Goal: Information Seeking & Learning: Learn about a topic

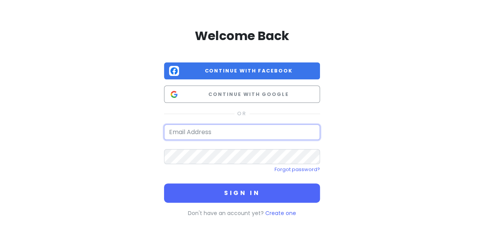
click at [231, 131] on input "email" at bounding box center [242, 131] width 156 height 15
type input "sabinaarmani@live.com"
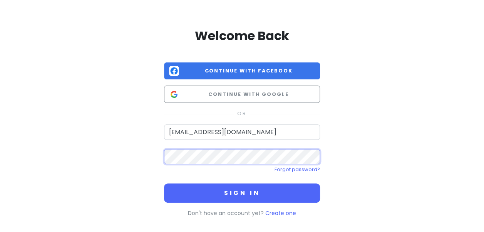
click at [164, 183] on button "Sign in" at bounding box center [242, 192] width 156 height 19
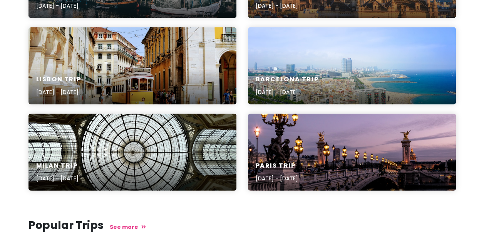
scroll to position [870, 0]
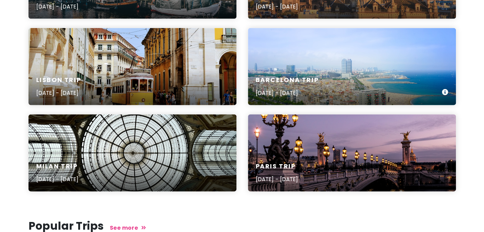
click at [289, 54] on div "Barcelona Trip Jul 7, 2023 - Jul 10, 2023" at bounding box center [352, 66] width 208 height 77
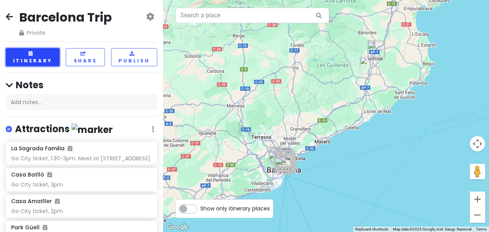
click at [50, 53] on button "Itinerary" at bounding box center [33, 57] width 54 height 18
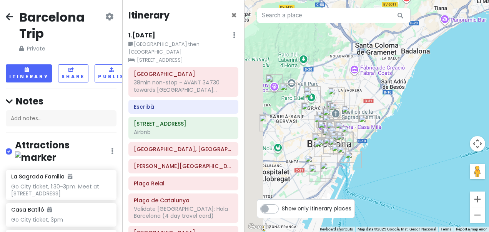
drag, startPoint x: 314, startPoint y: 150, endPoint x: 456, endPoint y: 114, distance: 147.0
click at [456, 114] on div at bounding box center [367, 116] width 245 height 232
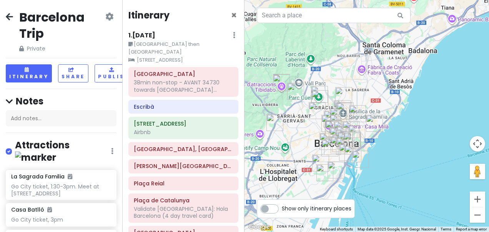
click at [145, 30] on div "Itinerary × 1 . Fri 7/7 Edit Day Notes Clear Lodging Delete Day Girona then Bar…" at bounding box center [183, 116] width 122 height 232
click at [147, 33] on h6 "1 . Fri 7/7" at bounding box center [142, 36] width 27 height 8
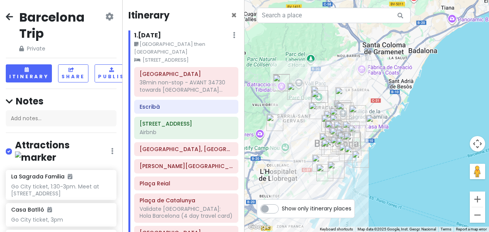
click at [11, 19] on icon at bounding box center [9, 16] width 7 height 6
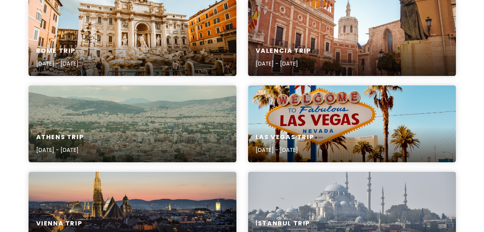
scroll to position [385, 0]
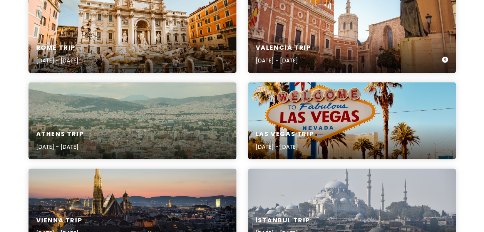
click at [265, 45] on h6 "Valencia Trip" at bounding box center [283, 48] width 55 height 8
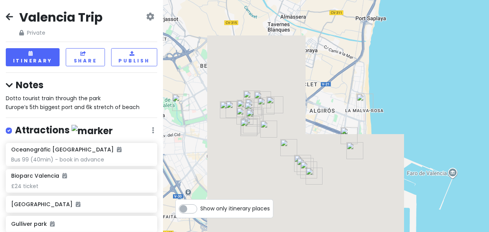
drag, startPoint x: 265, startPoint y: 45, endPoint x: 167, endPoint y: 99, distance: 111.9
click at [167, 99] on div at bounding box center [326, 116] width 326 height 232
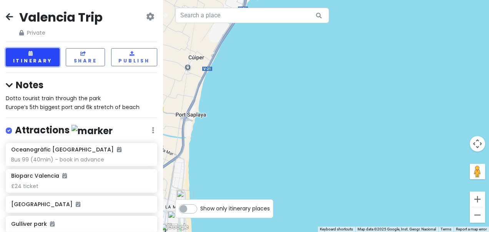
click at [44, 53] on button "Itinerary" at bounding box center [33, 57] width 54 height 18
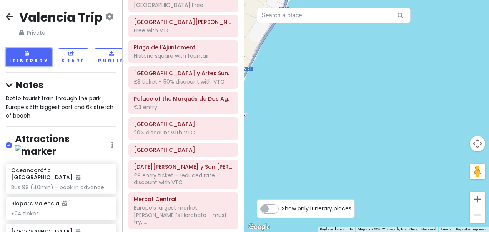
scroll to position [186, 0]
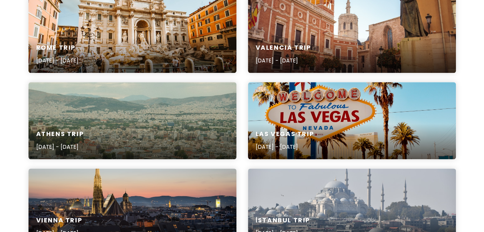
scroll to position [1075, 0]
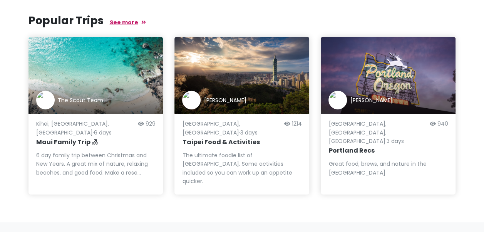
click at [125, 22] on link "See more" at bounding box center [128, 22] width 36 height 8
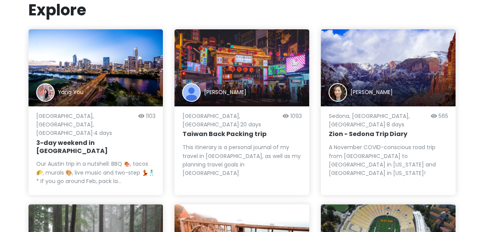
scroll to position [64, 0]
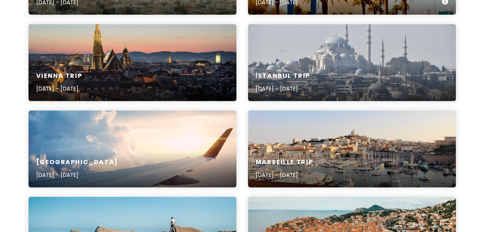
scroll to position [532, 0]
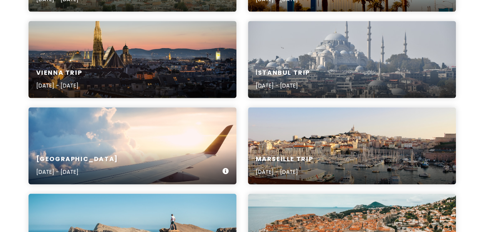
click at [125, 155] on div "Germany Sep 21, 2024 - Sep 22, 2024" at bounding box center [132, 165] width 208 height 37
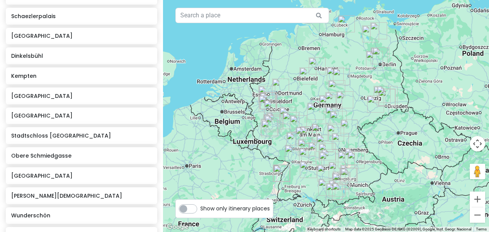
scroll to position [1315, 0]
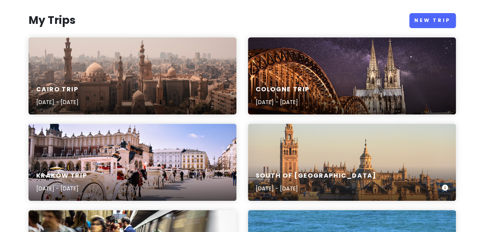
scroll to position [64, 0]
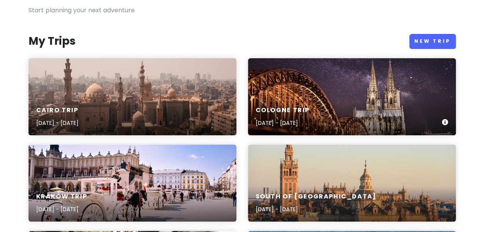
click at [302, 80] on div "Cologne Trip Dec 5, 2025 - Dec 9, 2025" at bounding box center [352, 96] width 208 height 77
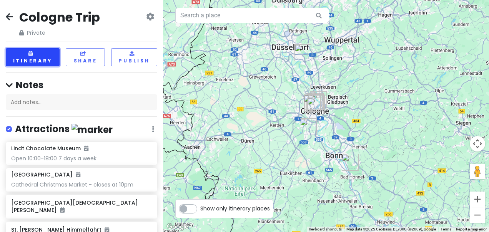
click at [47, 58] on button "Itinerary" at bounding box center [33, 57] width 54 height 18
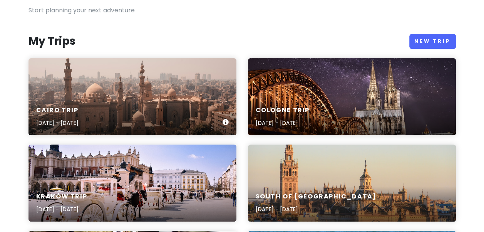
scroll to position [1075, 0]
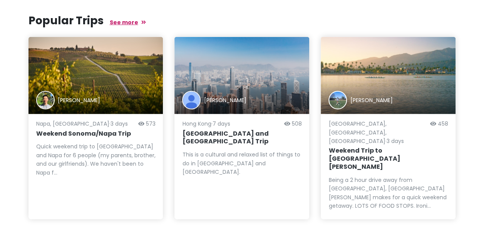
click at [115, 20] on link "See more" at bounding box center [128, 22] width 36 height 8
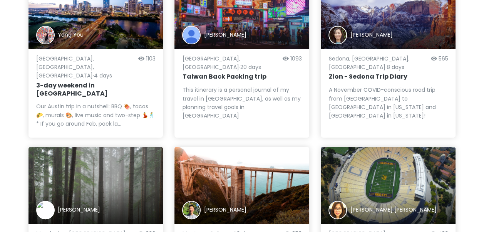
scroll to position [115, 0]
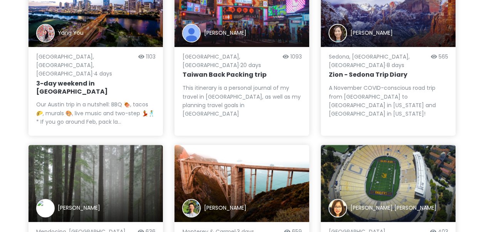
click at [258, 84] on div "This itinerary is a personal journal of my travel in [GEOGRAPHIC_DATA], as well…" at bounding box center [241, 101] width 119 height 35
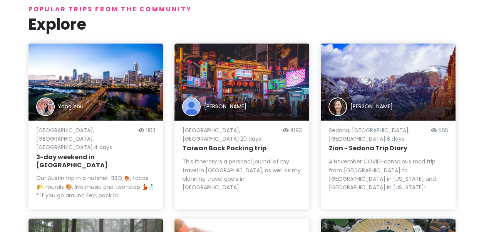
scroll to position [0, 0]
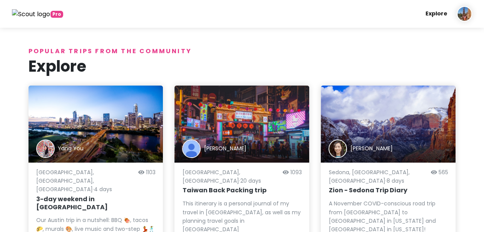
click at [431, 15] on link "Explore" at bounding box center [436, 13] width 28 height 15
click at [443, 14] on link "Explore" at bounding box center [436, 13] width 28 height 15
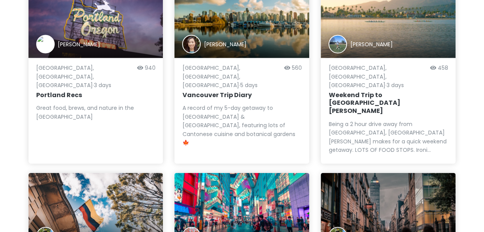
scroll to position [796, 0]
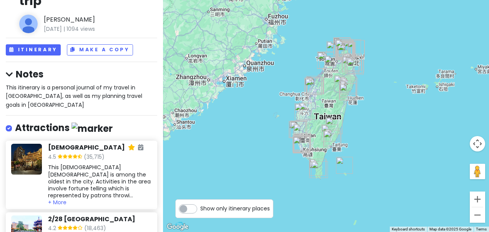
scroll to position [25, 0]
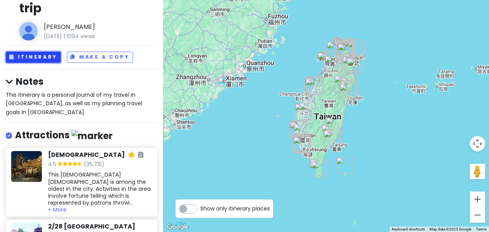
click at [49, 56] on button "Itinerary" at bounding box center [33, 57] width 55 height 11
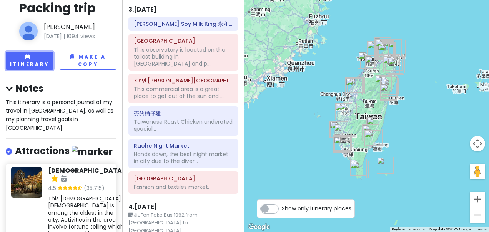
scroll to position [577, 0]
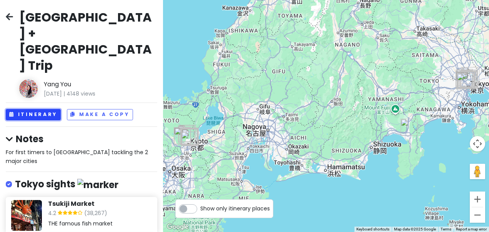
click at [47, 109] on button "Itinerary" at bounding box center [33, 114] width 55 height 11
